Goal: Task Accomplishment & Management: Complete application form

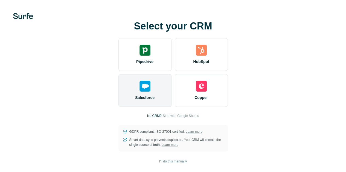
click at [139, 92] on img at bounding box center [144, 86] width 11 height 11
click at [118, 101] on div "Salesforce" at bounding box center [144, 90] width 53 height 33
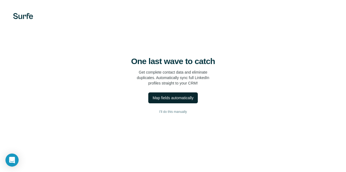
click at [152, 101] on div "Map fields automatically" at bounding box center [172, 97] width 41 height 5
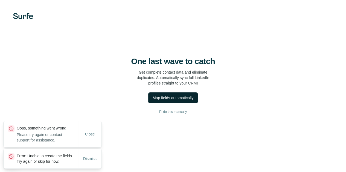
click at [92, 132] on span "Close" at bounding box center [90, 134] width 10 height 5
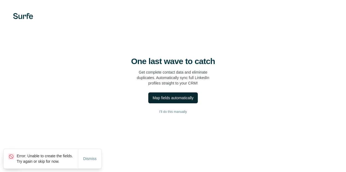
click at [88, 154] on div "Dismiss" at bounding box center [89, 159] width 23 height 11
click at [86, 161] on div "Dismiss" at bounding box center [89, 159] width 23 height 11
click at [91, 156] on span "Dismiss" at bounding box center [89, 158] width 13 height 5
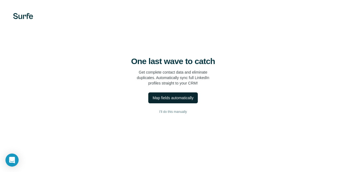
click at [152, 101] on div "Map fields automatically" at bounding box center [172, 97] width 41 height 5
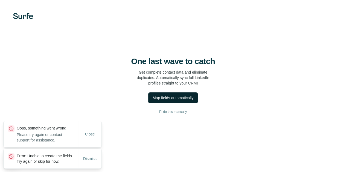
click at [89, 132] on span "Close" at bounding box center [90, 134] width 10 height 5
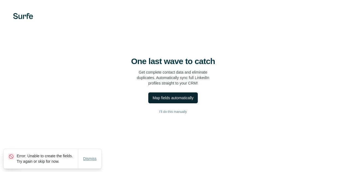
click at [88, 157] on span "Dismiss" at bounding box center [89, 158] width 13 height 5
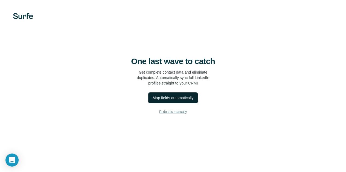
click at [159, 114] on span "I’ll do this manually" at bounding box center [173, 112] width 28 height 5
